Goal: Task Accomplishment & Management: Use online tool/utility

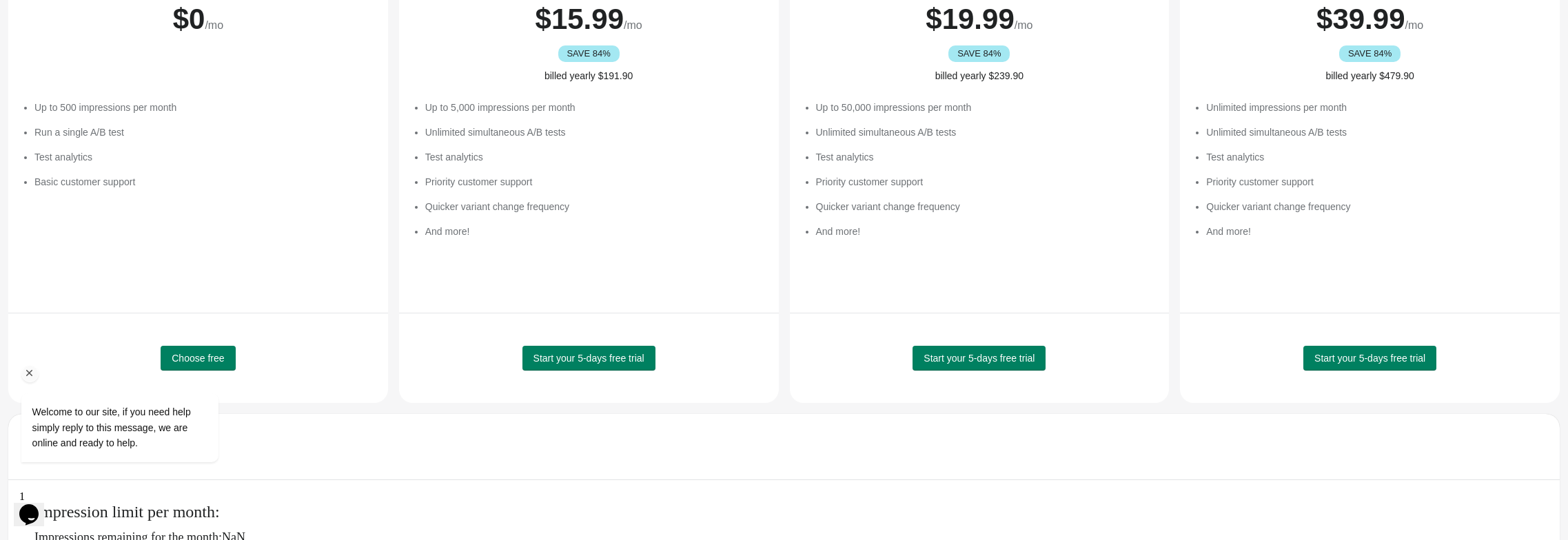
click at [197, 363] on div "Welcome to our site, if you need help simply reply to this message, we are onli…" at bounding box center [139, 414] width 234 height 109
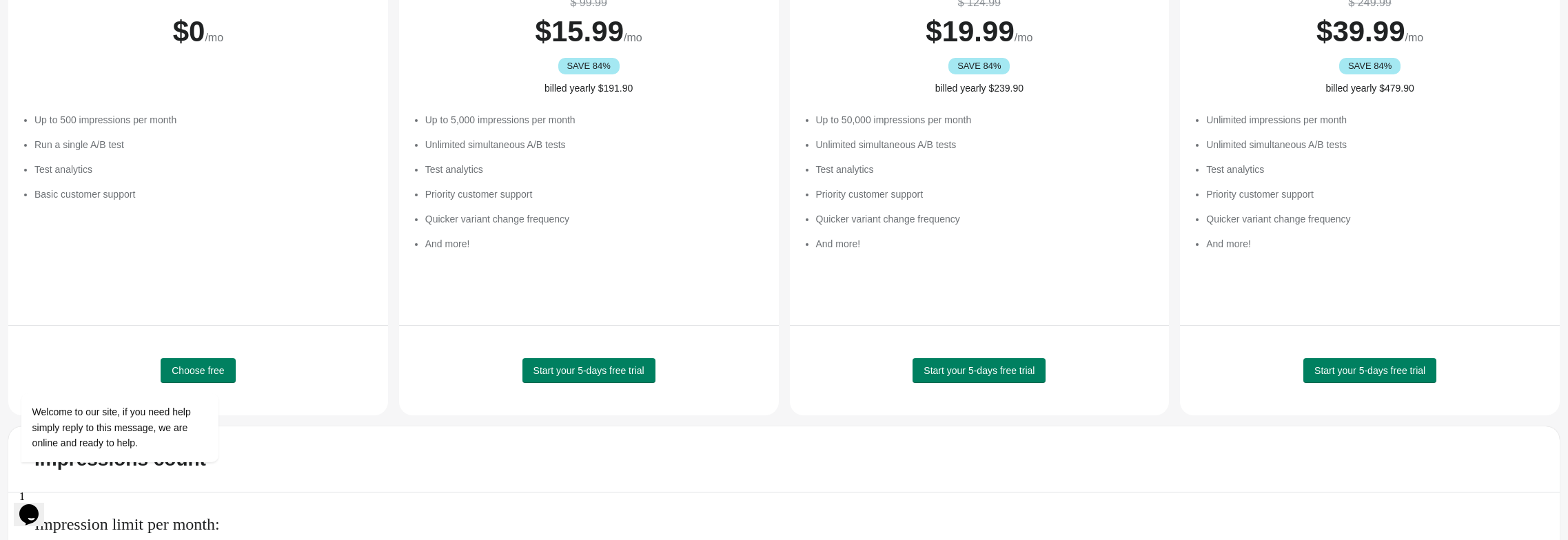
scroll to position [278, 0]
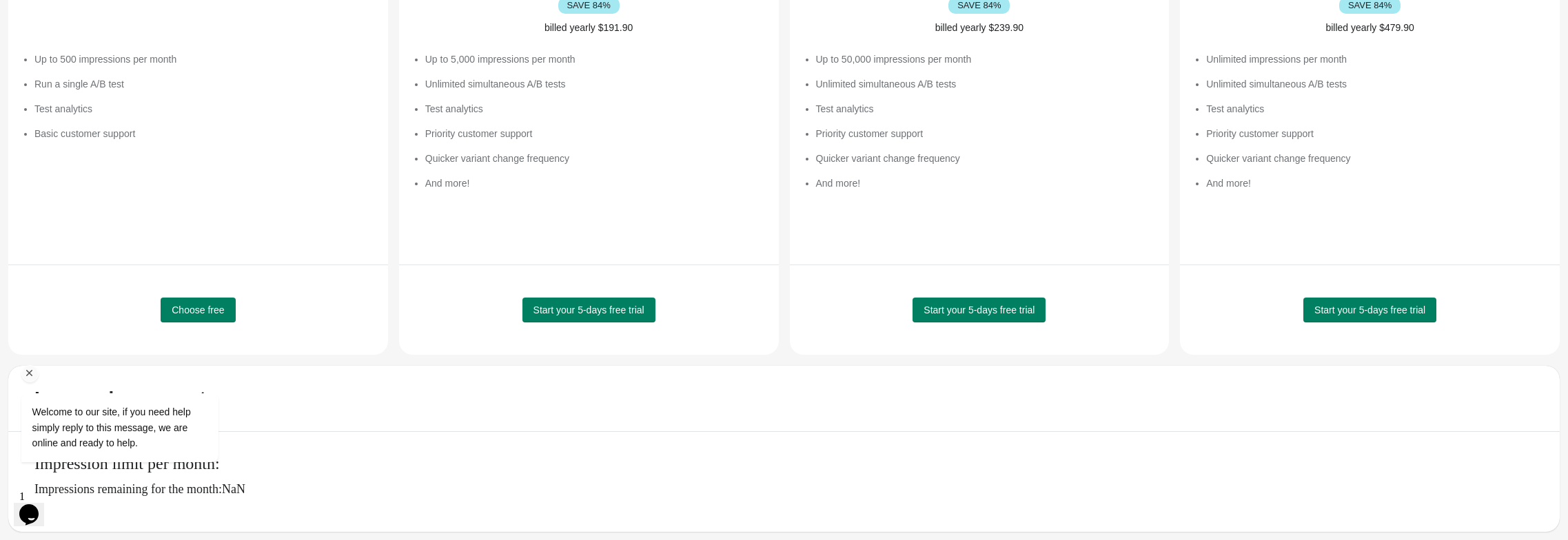
click at [218, 292] on div "Welcome to our site, if you need help simply reply to this message, we are onli…" at bounding box center [137, 370] width 248 height 209
click at [203, 301] on div "Welcome to our site, if you need help simply reply to this message, we are onli…" at bounding box center [137, 370] width 248 height 209
click at [25, 372] on icon "Chat attention grabber" at bounding box center [29, 373] width 13 height 13
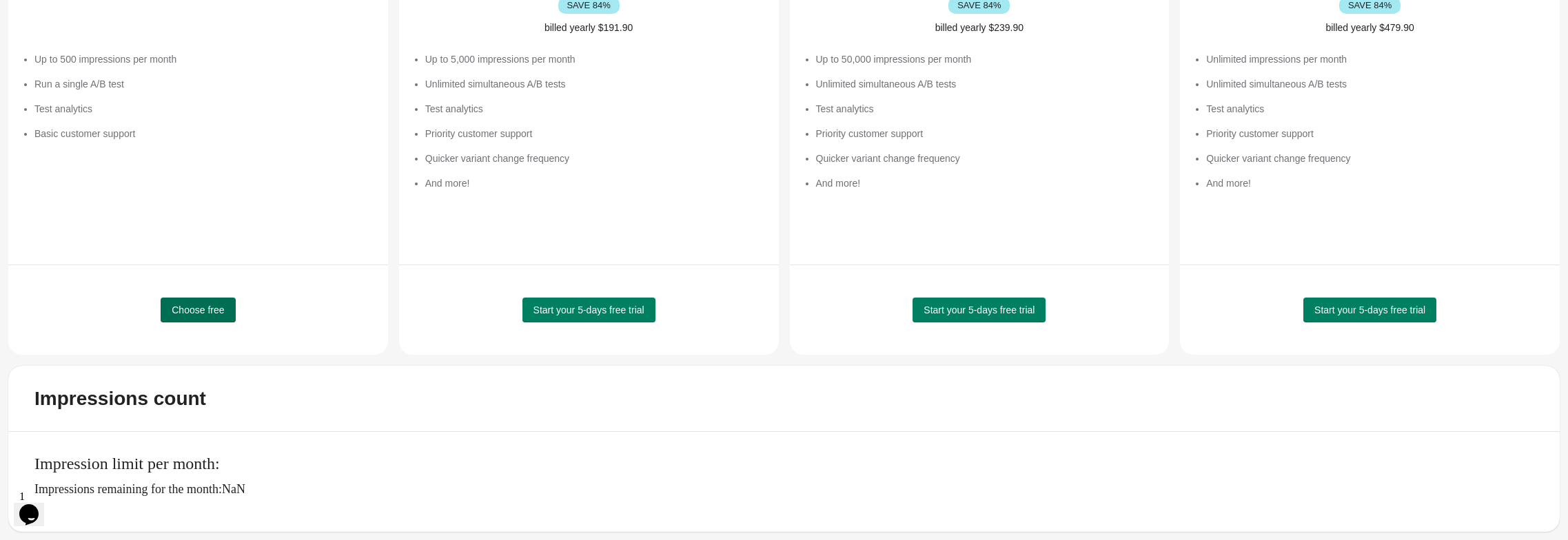
click at [204, 305] on span "Choose free" at bounding box center [197, 310] width 52 height 11
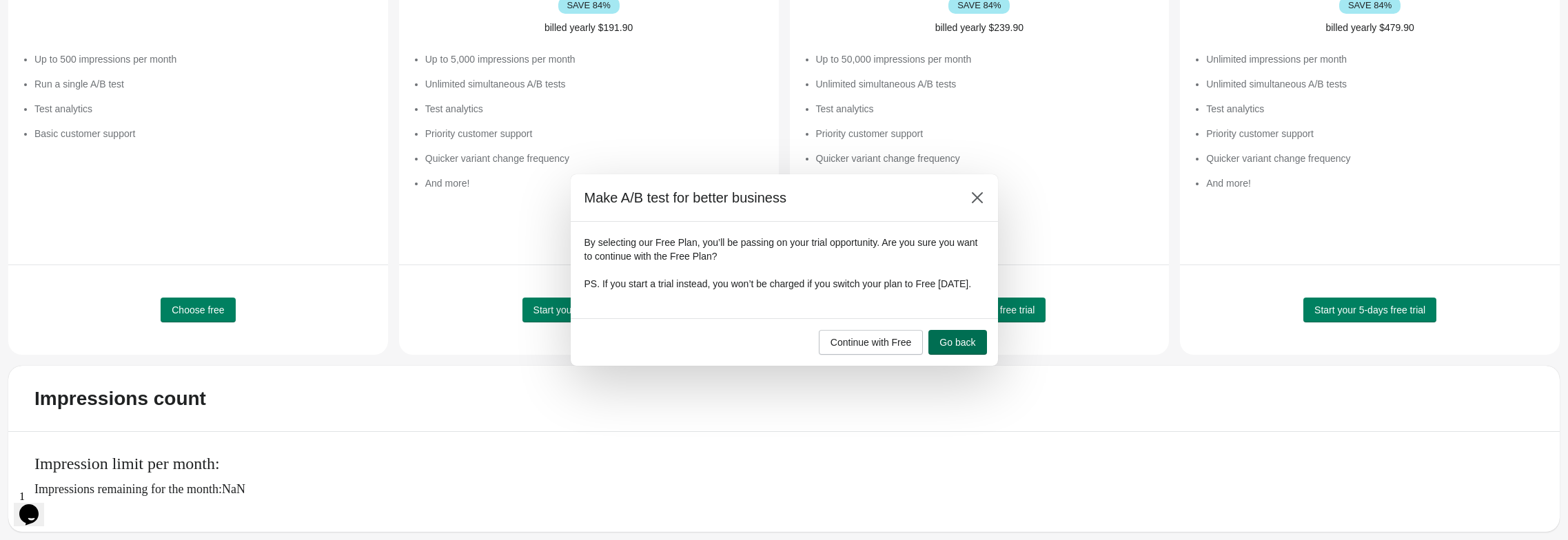
click at [976, 346] on span "Go back" at bounding box center [958, 342] width 36 height 11
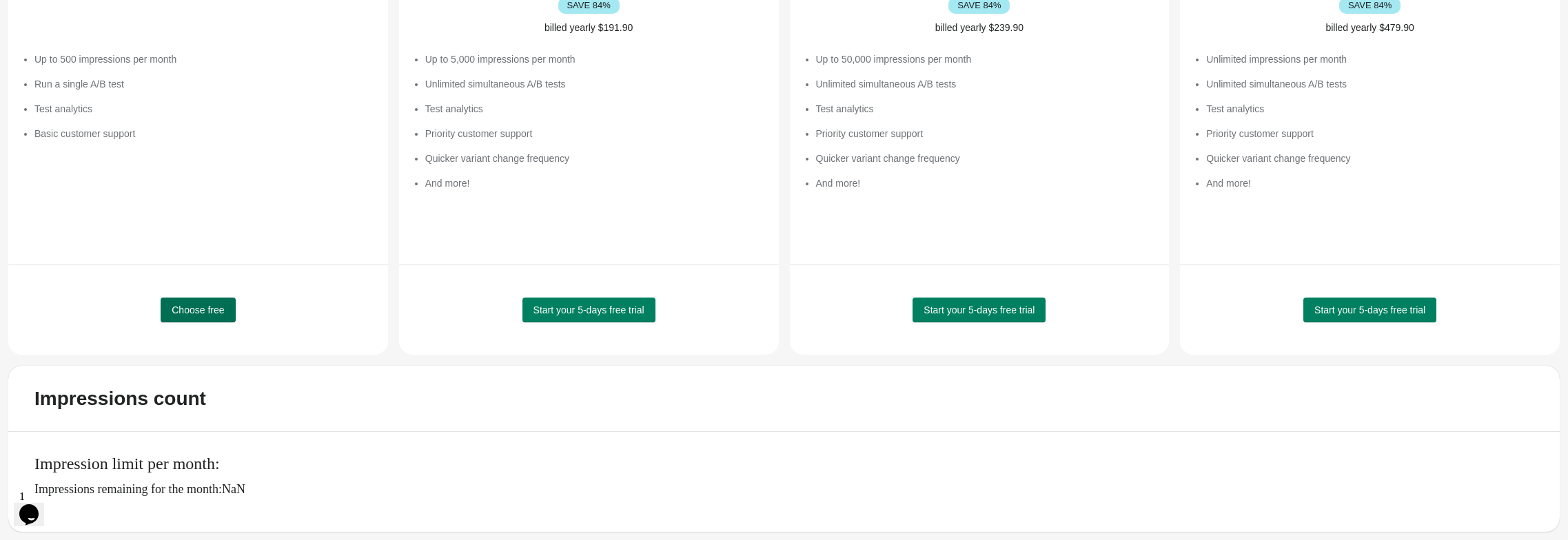
click at [216, 305] on span "Choose free" at bounding box center [197, 310] width 52 height 11
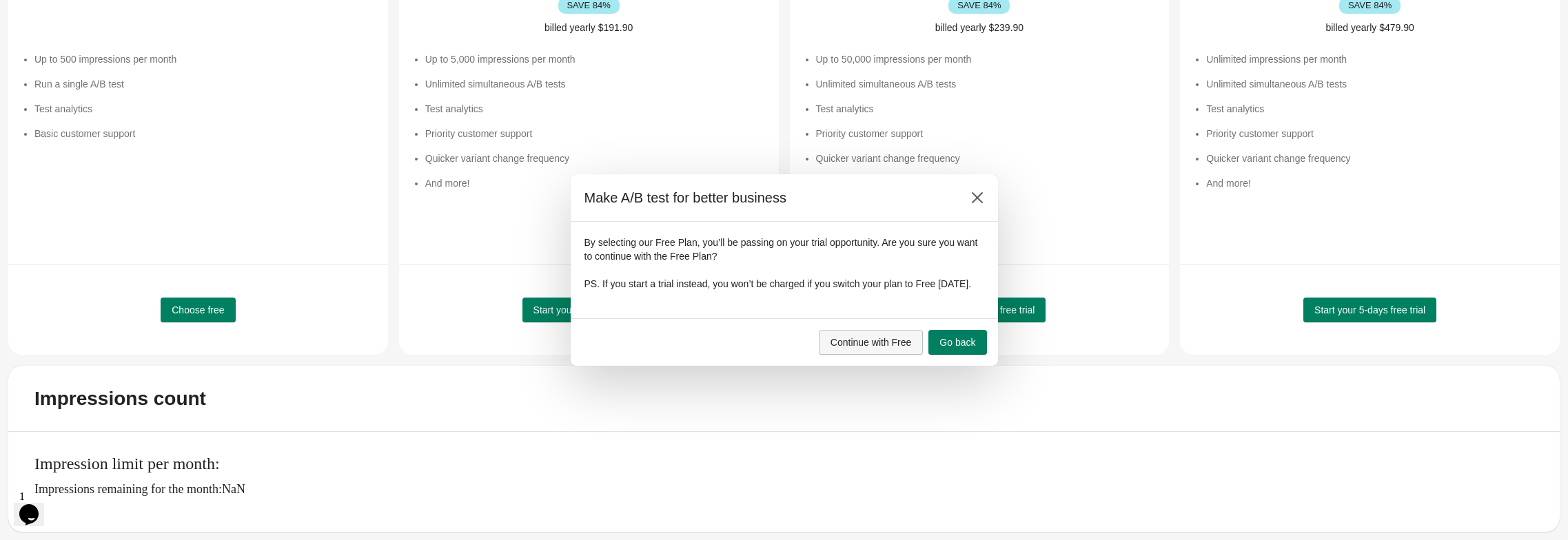
click at [895, 348] on span "Continue with Free" at bounding box center [871, 342] width 81 height 11
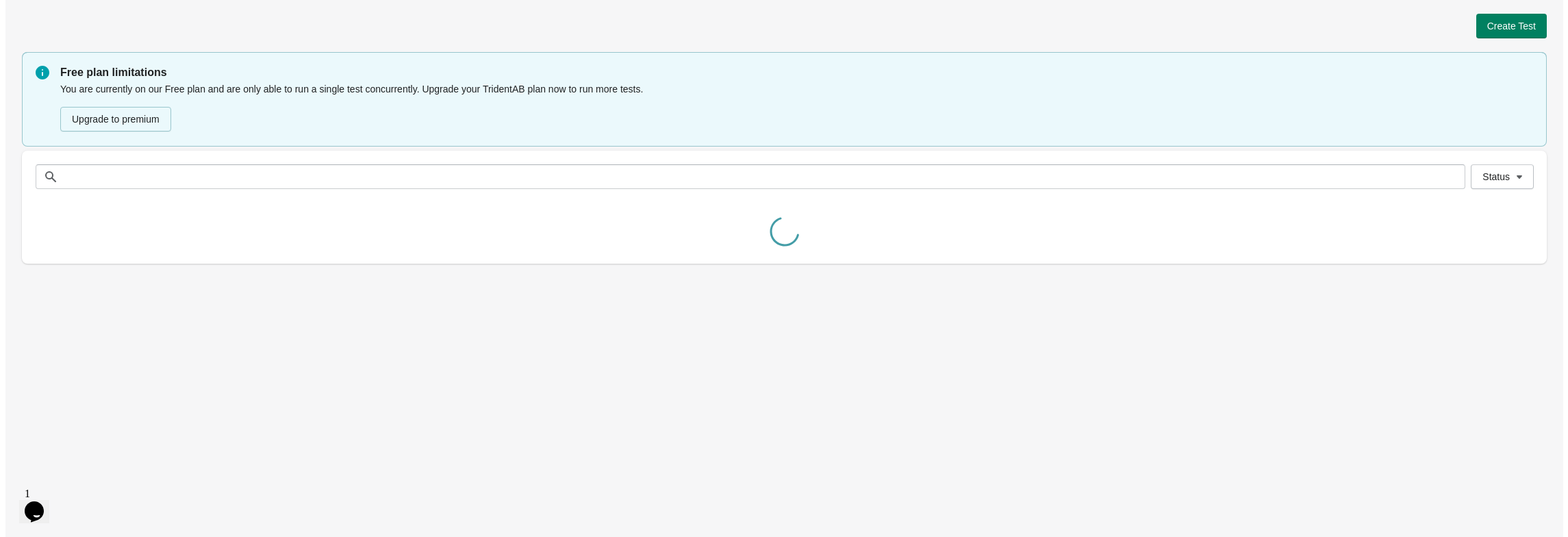
scroll to position [0, 0]
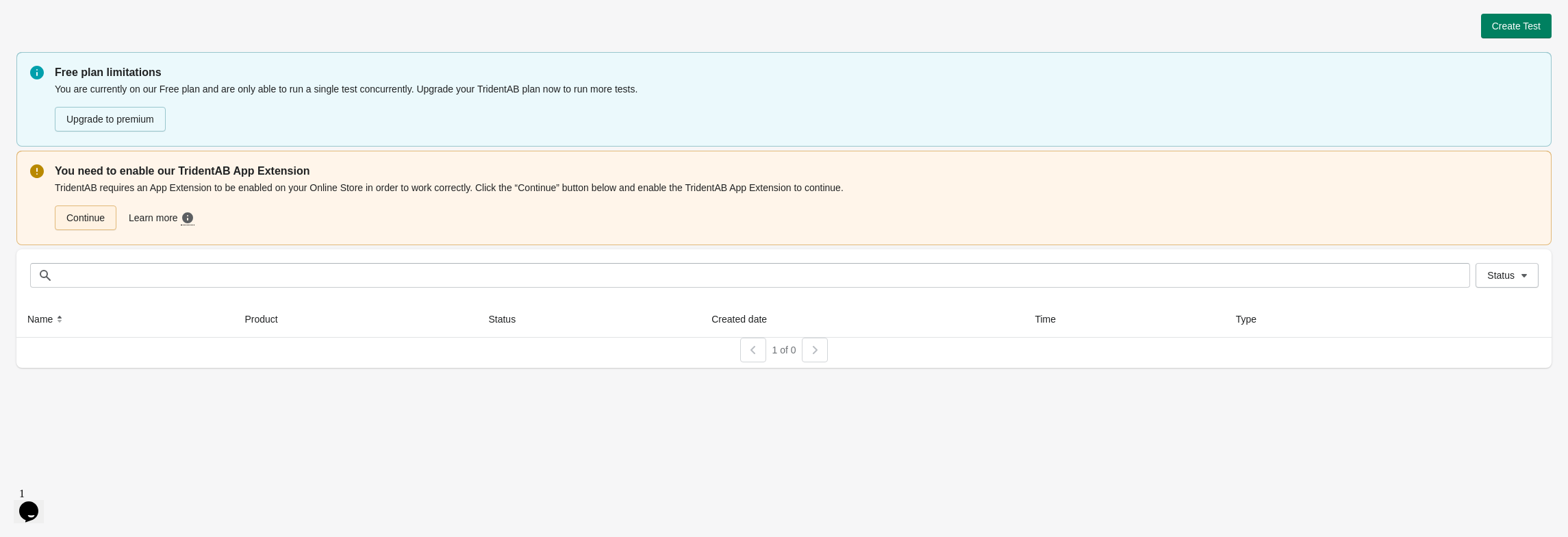
click at [98, 230] on link "Continue" at bounding box center [85, 217] width 61 height 24
click at [84, 230] on link "Continue" at bounding box center [85, 217] width 61 height 24
click at [765, 216] on div "TridentAB requires an App Extension to be enabled on your Online Store in order…" at bounding box center [796, 205] width 1483 height 52
click at [18, 523] on img "$i18n('chat', 'chat_widget')" at bounding box center [18, 523] width 0 height 0
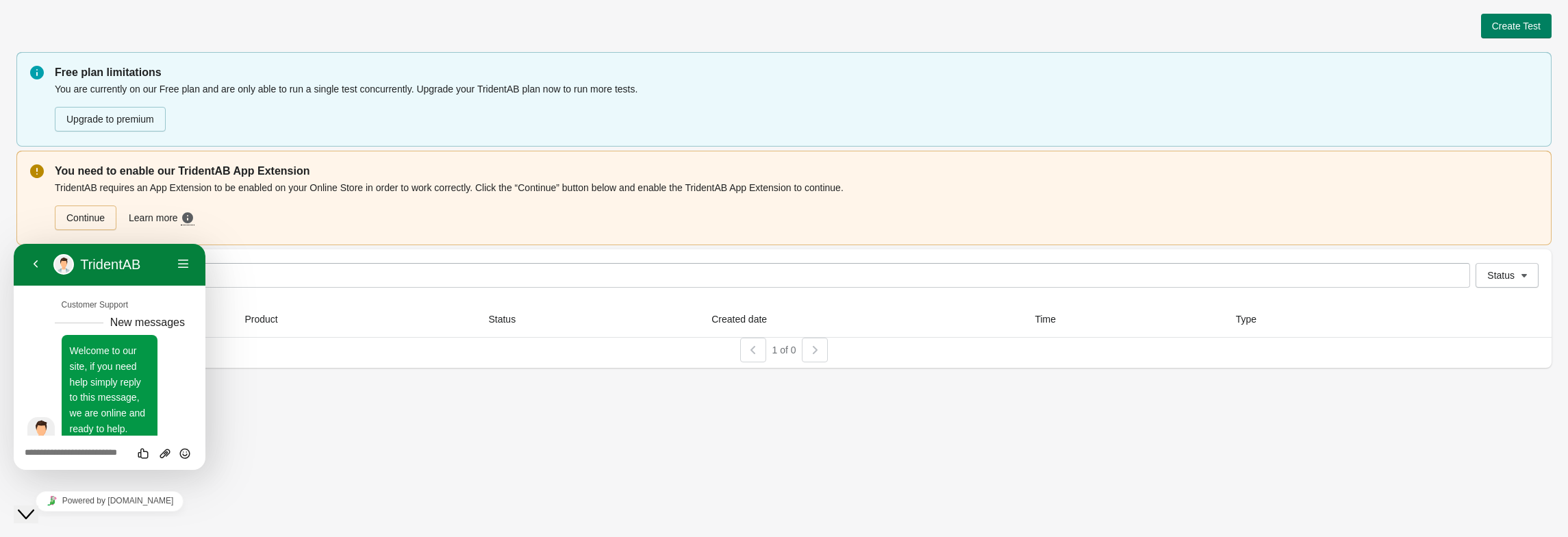
scroll to position [20, 0]
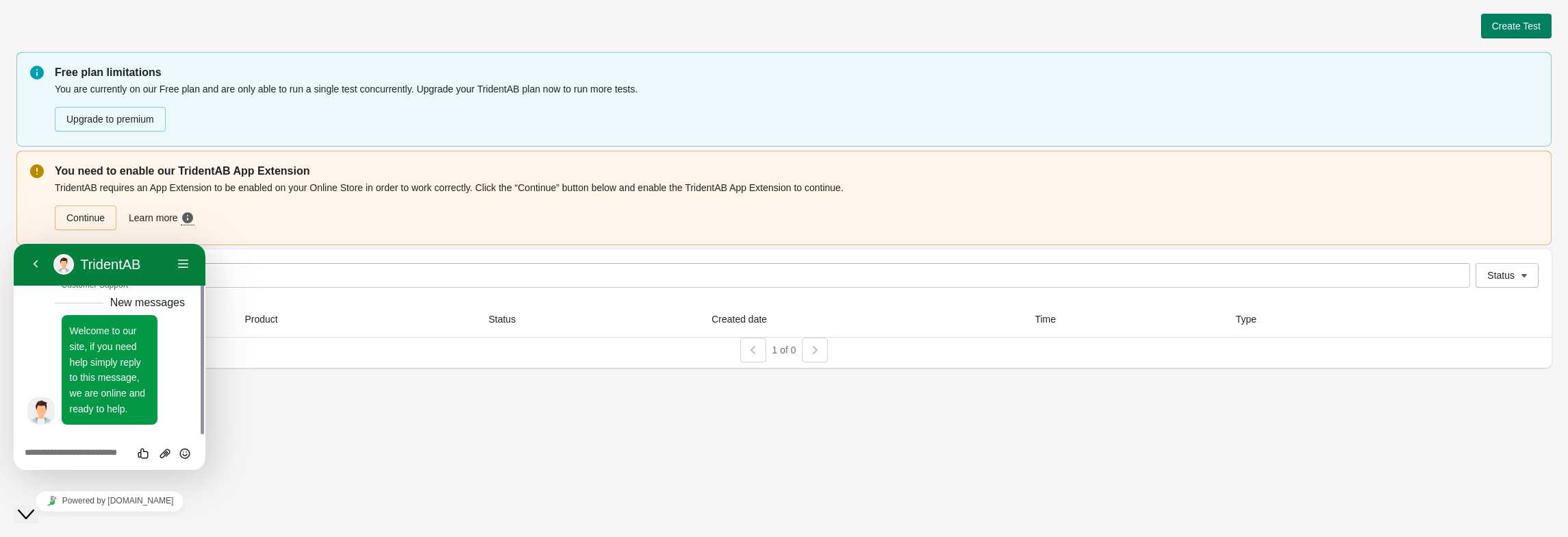
click at [338, 230] on div "Continue Learn more Need more guidance? Click here to see a step-by-step video …" at bounding box center [794, 215] width 1489 height 30
click at [252, 230] on div "Continue Learn more Need more guidance? Click here to see a step-by-step video …" at bounding box center [794, 215] width 1489 height 30
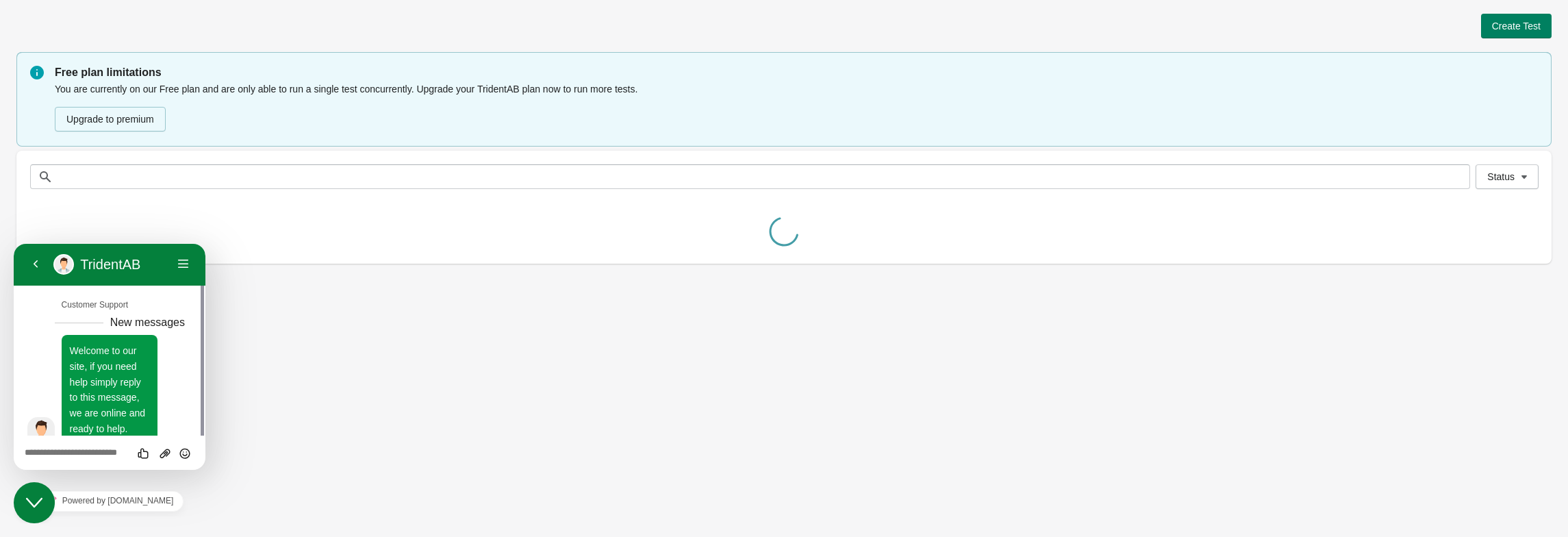
scroll to position [20, 0]
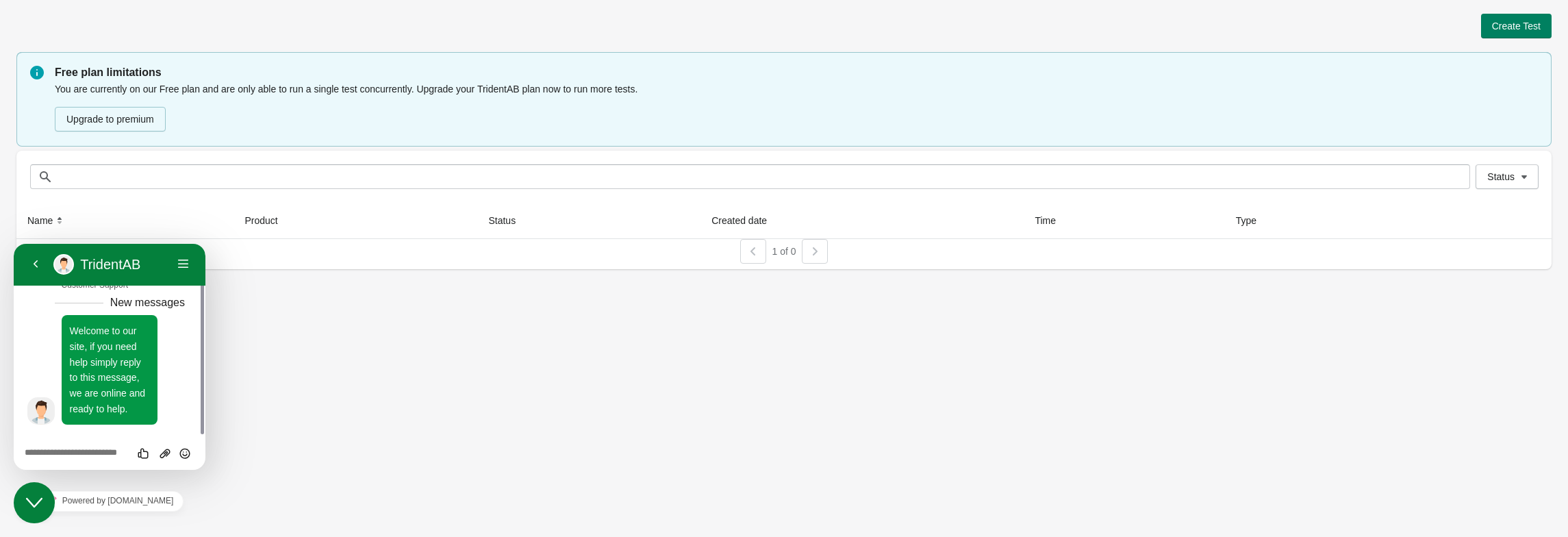
click at [26, 511] on button "Close Chat This icon closes the chat window." at bounding box center [33, 502] width 41 height 41
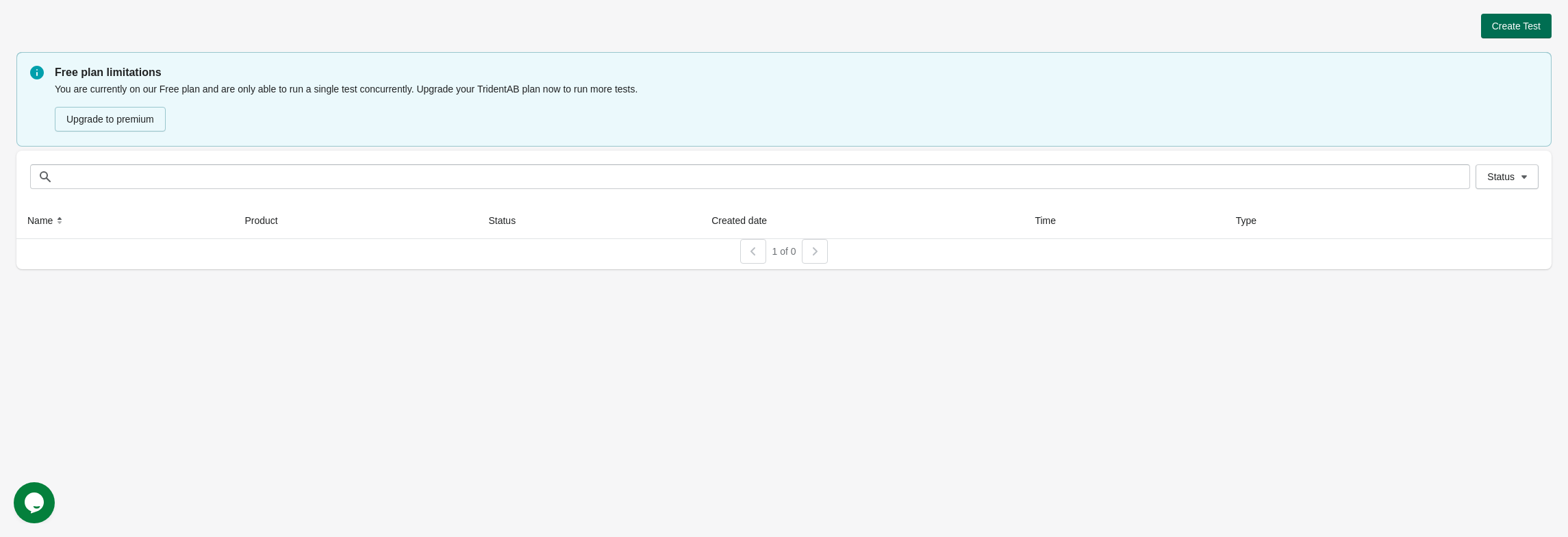
click at [1534, 31] on span "Create Test" at bounding box center [1516, 26] width 49 height 11
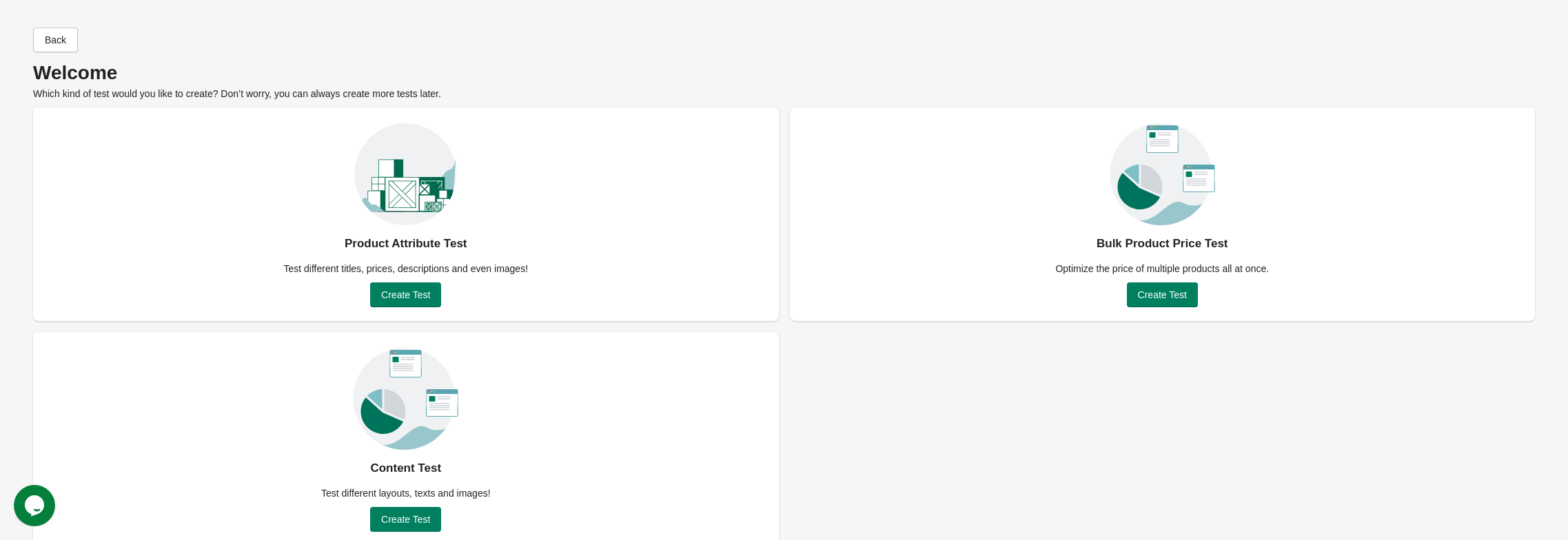
scroll to position [39, 0]
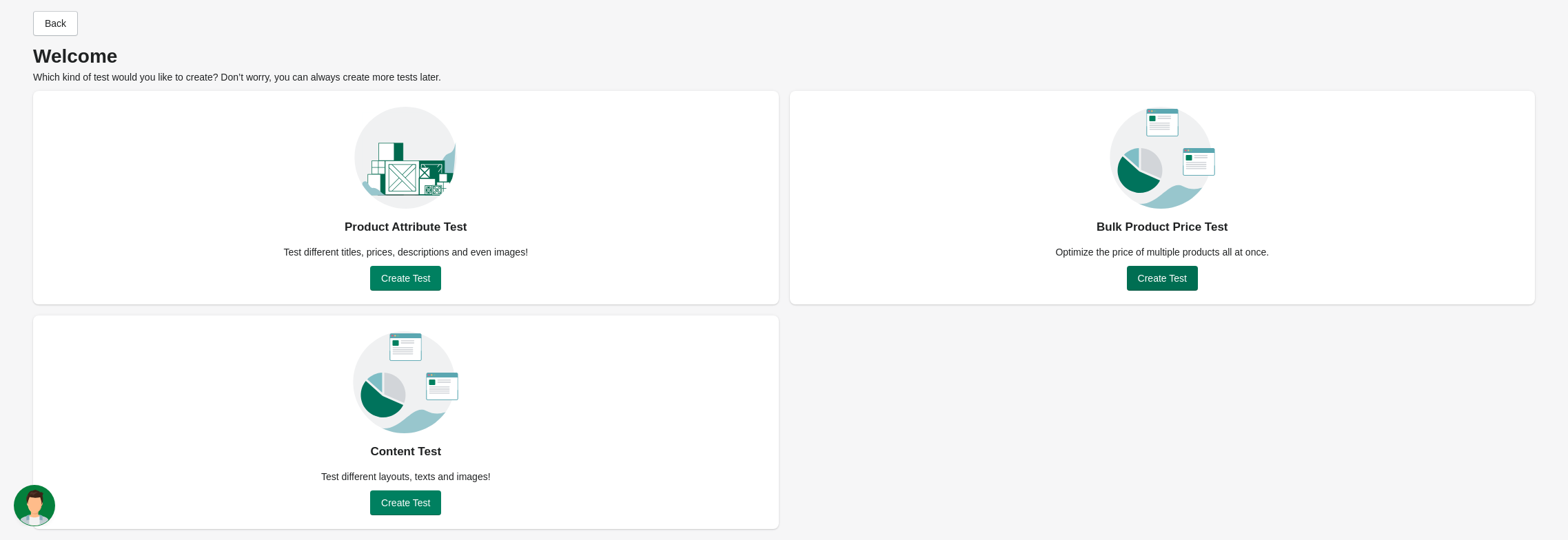
click at [1157, 273] on span "Create Test" at bounding box center [1163, 278] width 49 height 11
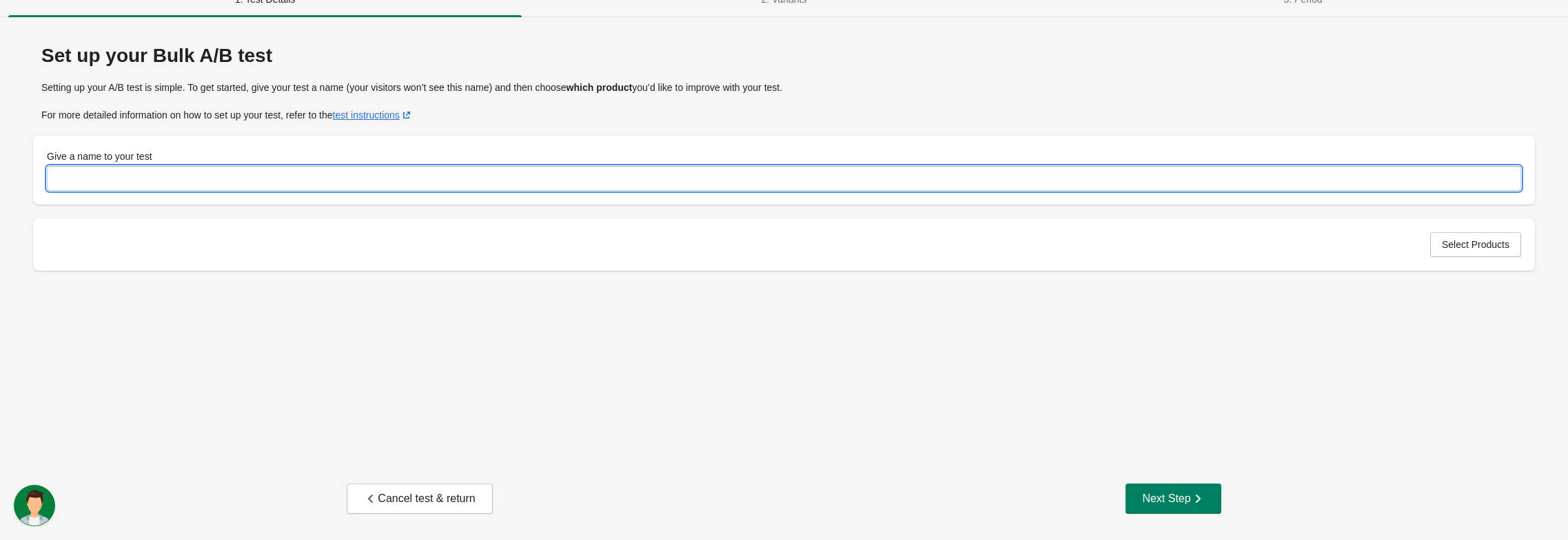
click at [639, 188] on input "Give a name to your test" at bounding box center [784, 178] width 1474 height 25
type input "**********"
click at [1192, 492] on div "Next Step" at bounding box center [1173, 498] width 62 height 13
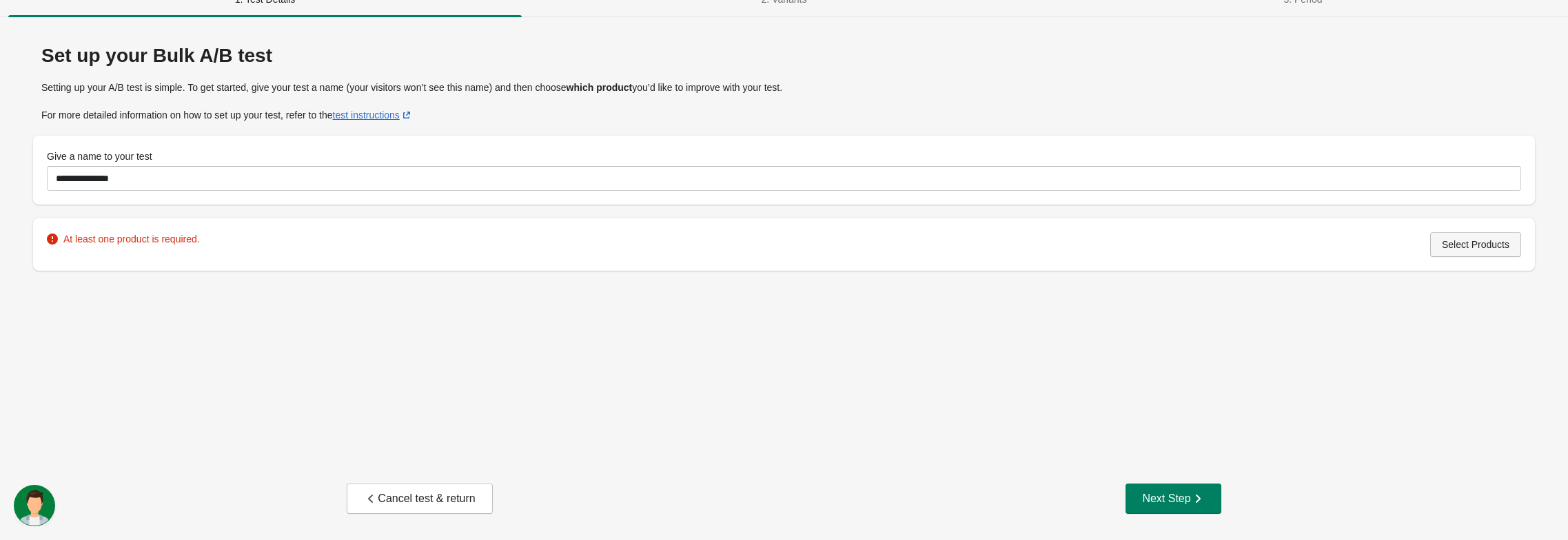
click at [1456, 250] on span "Select Products" at bounding box center [1476, 244] width 68 height 11
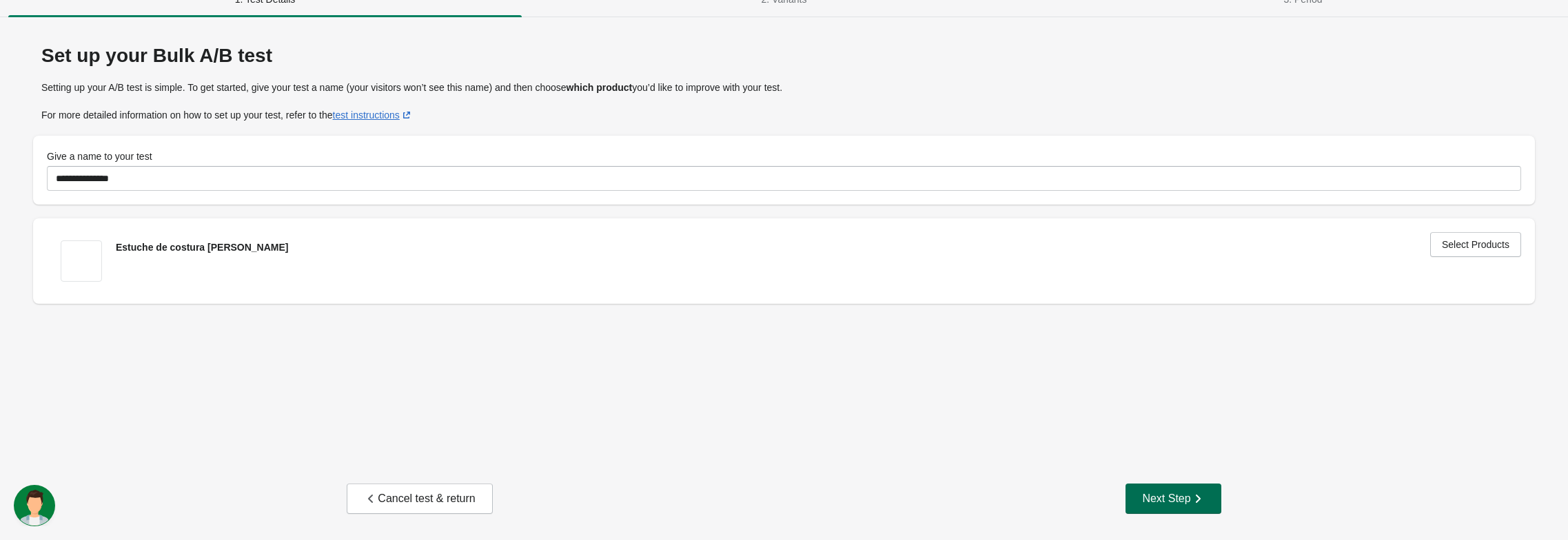
click at [1151, 495] on div "Next Step" at bounding box center [1173, 498] width 62 height 13
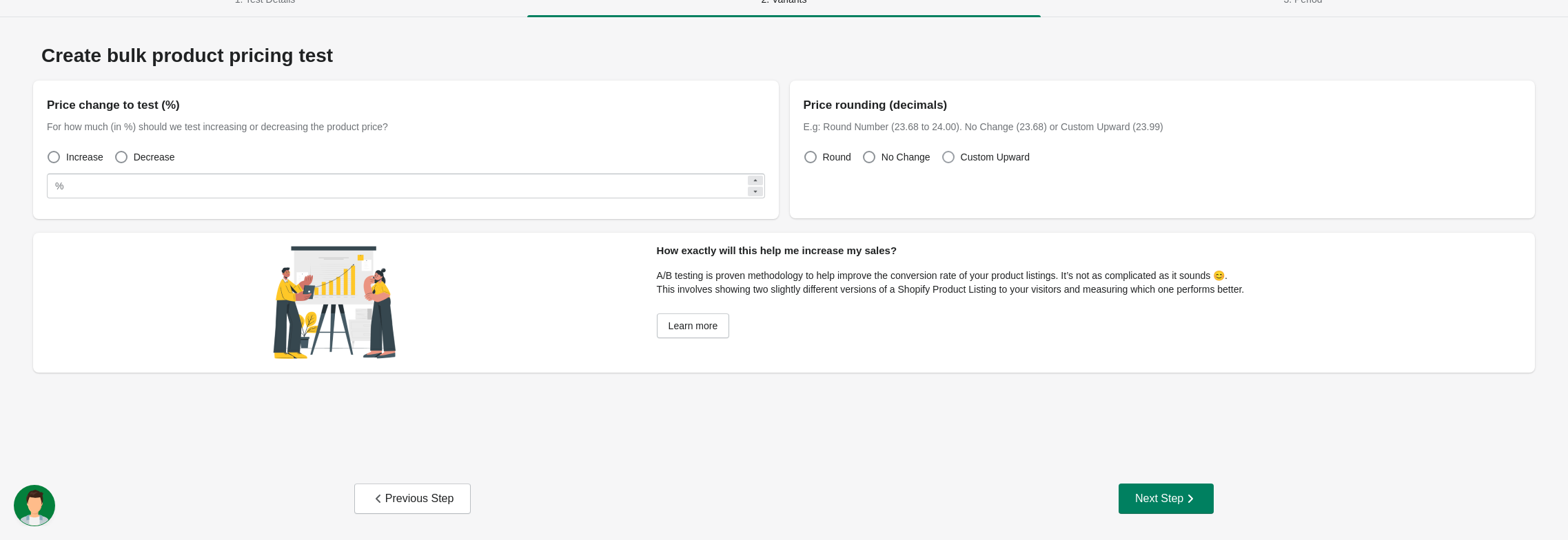
click at [955, 161] on span at bounding box center [948, 157] width 13 height 13
click at [875, 160] on span at bounding box center [869, 157] width 13 height 13
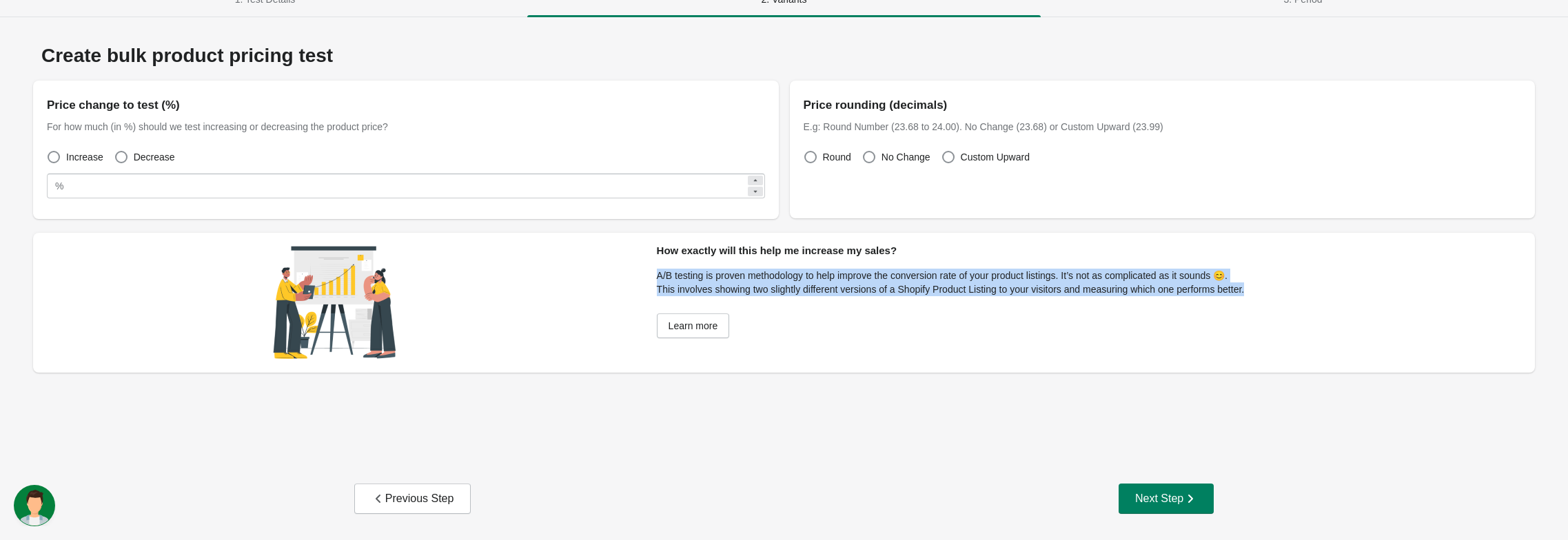
drag, startPoint x: 1401, startPoint y: 301, endPoint x: 740, endPoint y: 280, distance: 661.3
click at [740, 280] on div "How exactly will this help me increase my sales? A/B testing is proven methodol…" at bounding box center [950, 294] width 604 height 123
copy div "A/B testing is proven methodology to help improve the conversion rate of your p…"
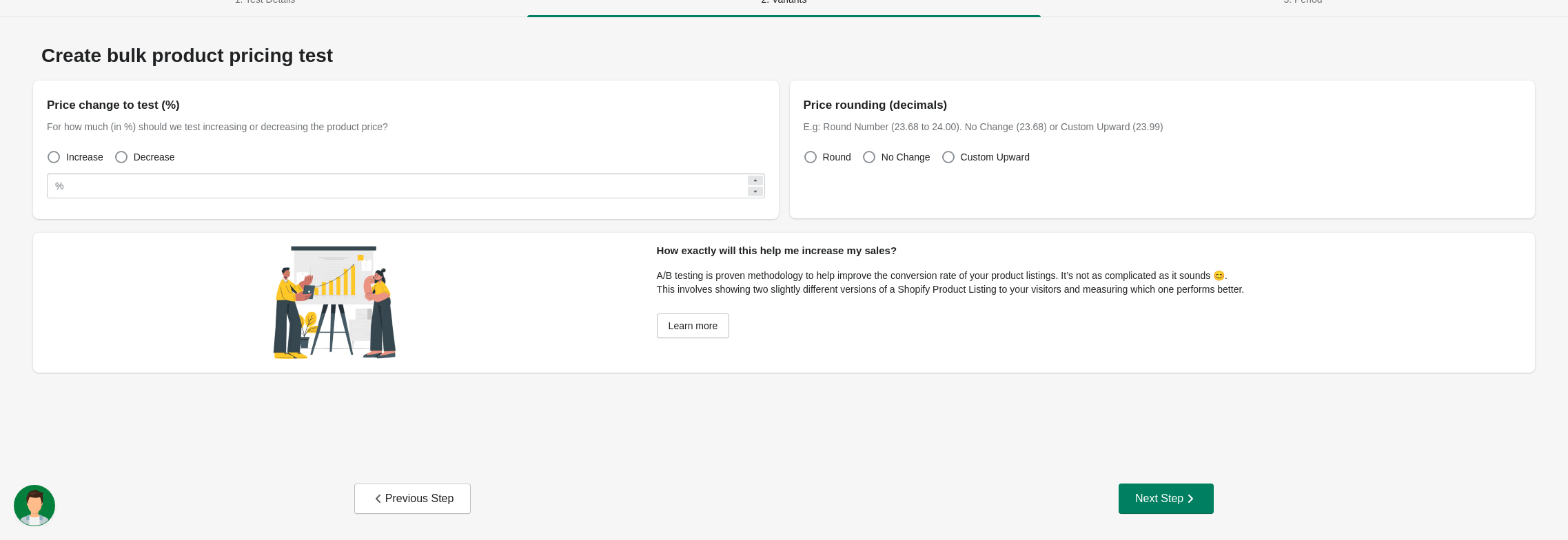
click at [638, 293] on div at bounding box center [335, 303] width 604 height 140
click at [955, 158] on span at bounding box center [948, 157] width 13 height 13
click at [127, 159] on span at bounding box center [121, 157] width 13 height 13
click at [751, 185] on icon at bounding box center [755, 180] width 8 height 8
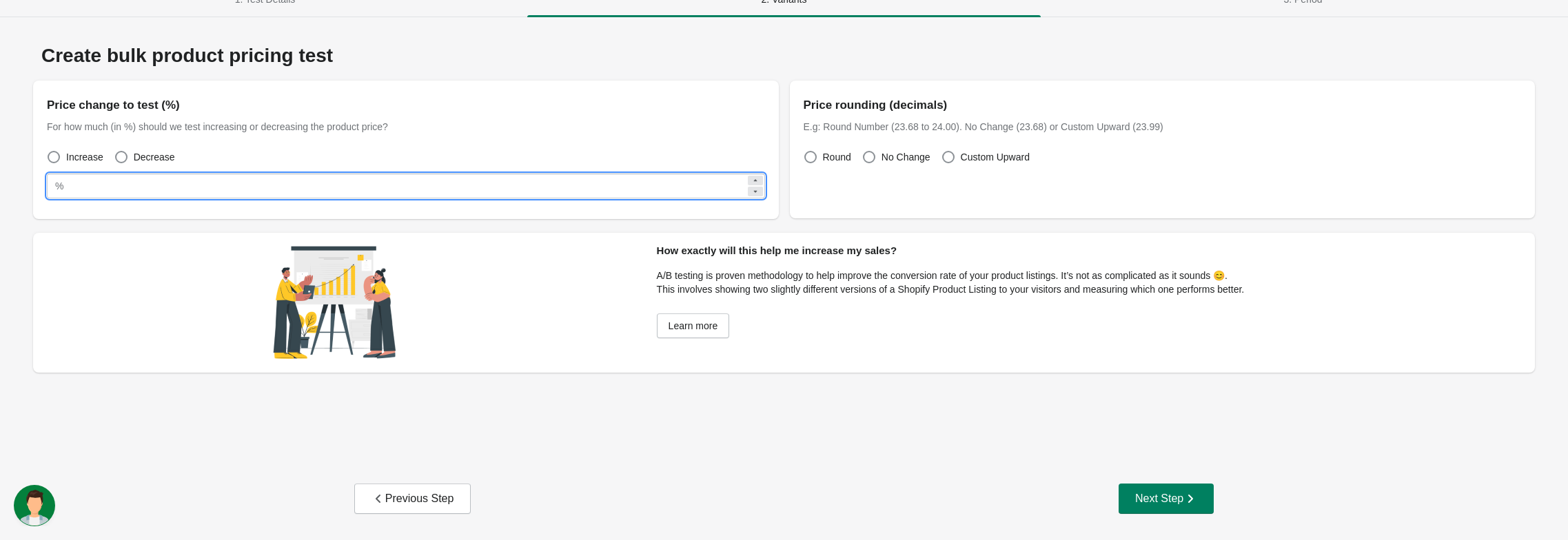
click at [751, 185] on icon at bounding box center [755, 180] width 8 height 8
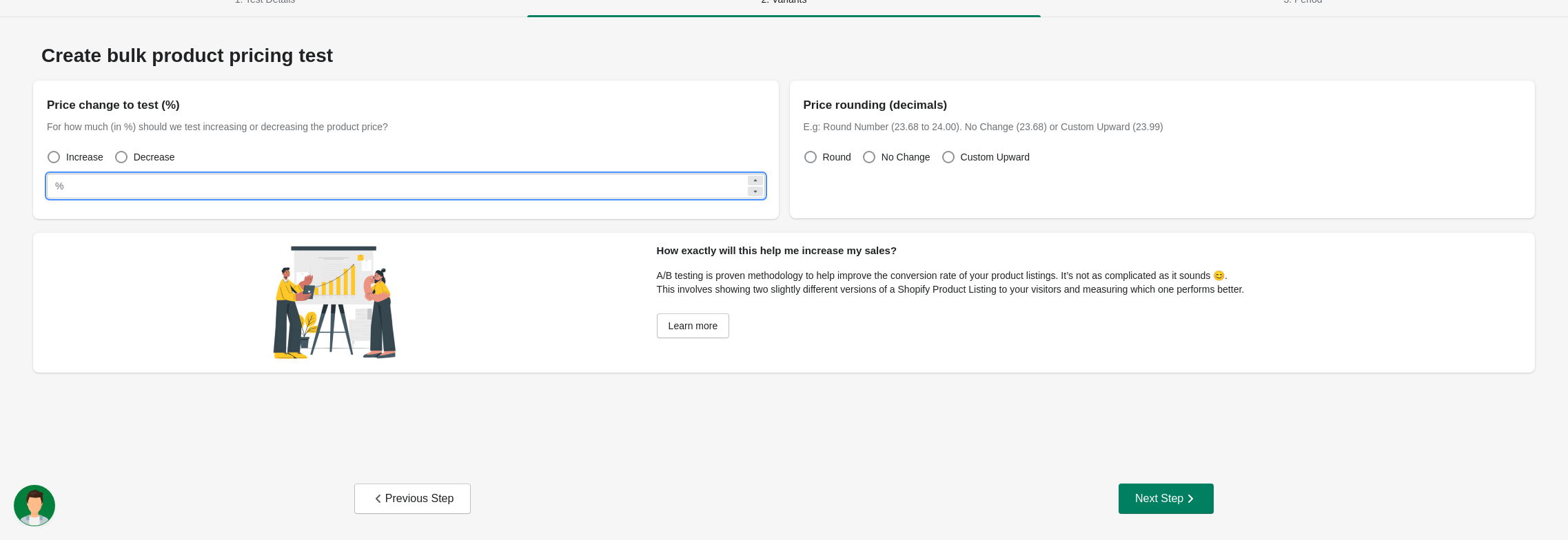
click at [751, 185] on icon at bounding box center [755, 180] width 8 height 8
type input "**"
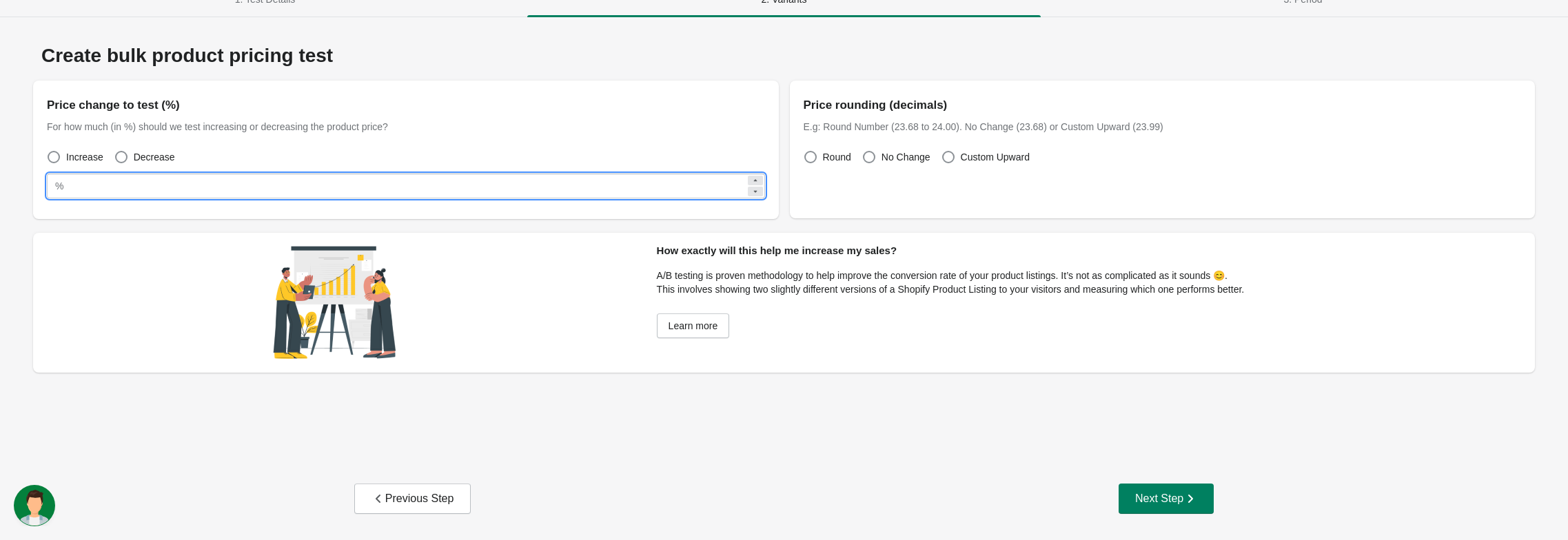
click at [654, 142] on div "Increase Decrease" at bounding box center [400, 151] width 730 height 31
click at [1162, 499] on div "Next Step" at bounding box center [1166, 498] width 62 height 13
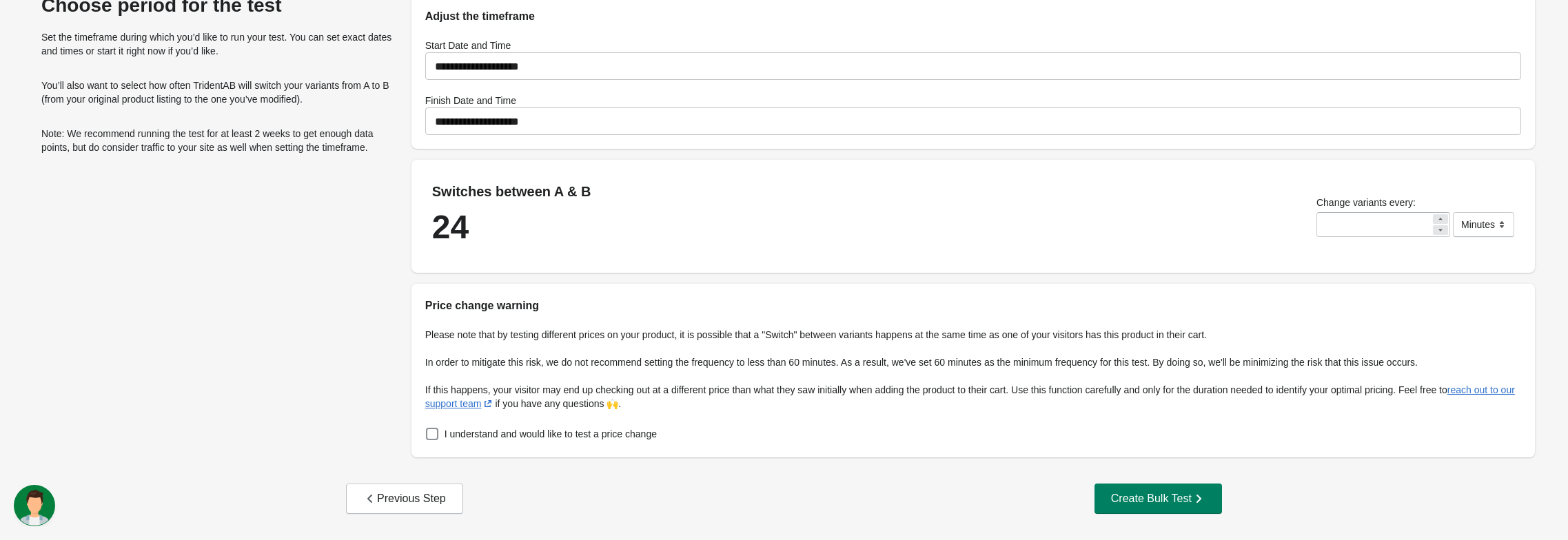
scroll to position [0, 0]
